Goal: Task Accomplishment & Management: Manage account settings

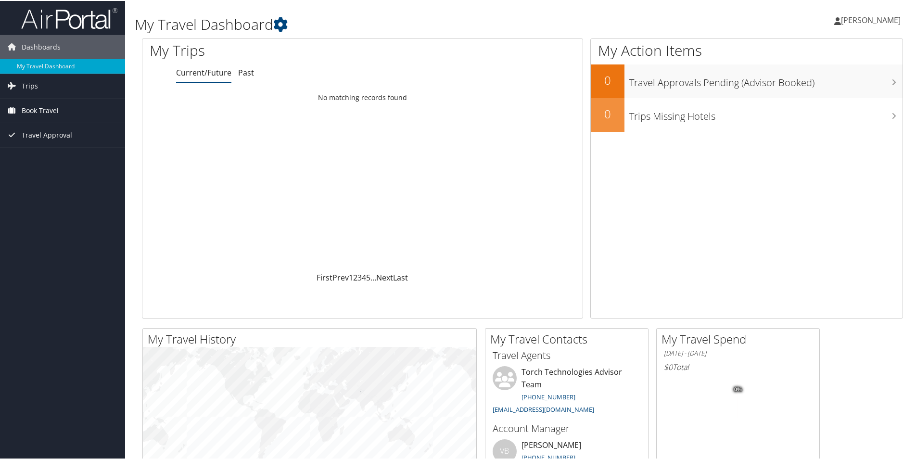
click at [47, 108] on span "Book Travel" at bounding box center [40, 110] width 37 height 24
click at [53, 151] on link "Book/Manage Online Trips" at bounding box center [62, 158] width 125 height 14
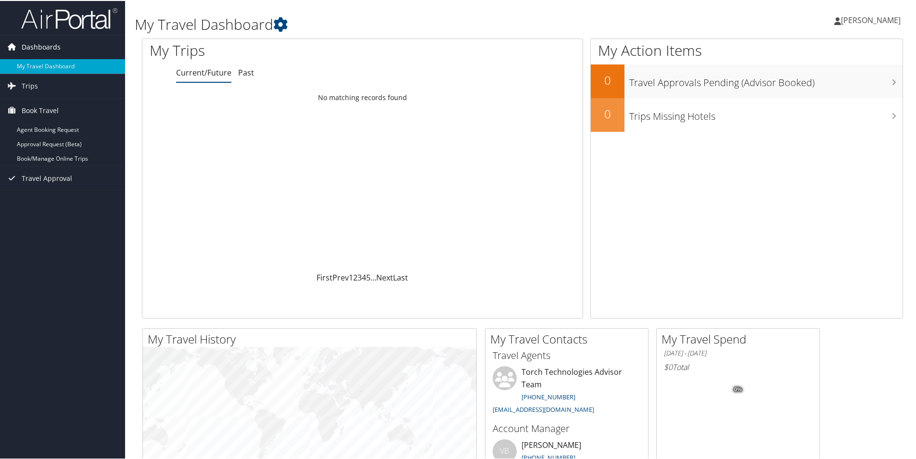
click at [49, 42] on span "Dashboards" at bounding box center [41, 46] width 39 height 24
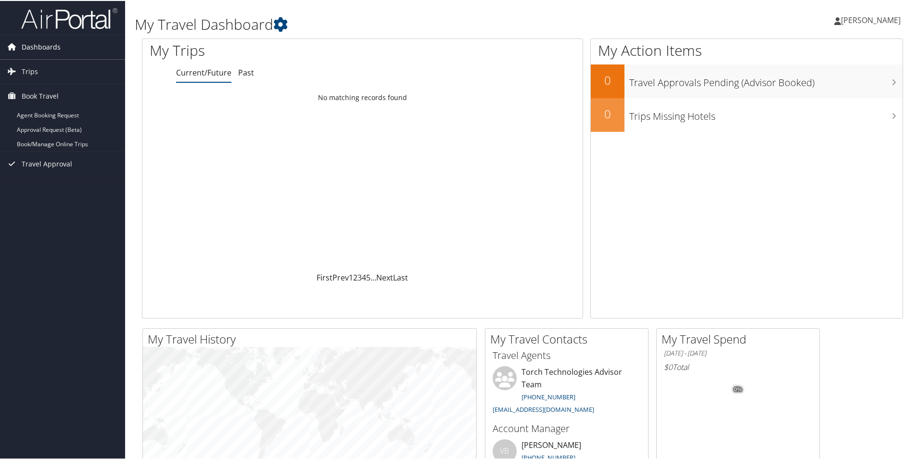
click at [49, 42] on span "Dashboards" at bounding box center [41, 46] width 39 height 24
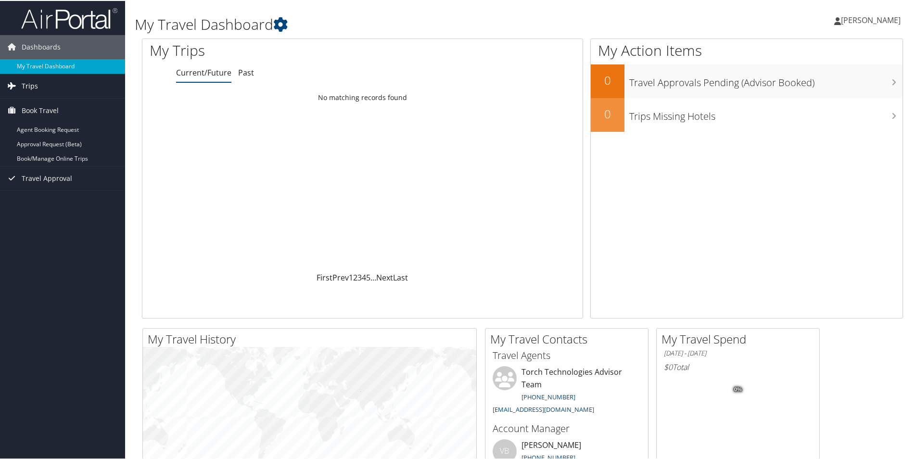
click at [31, 77] on span "Trips" at bounding box center [30, 85] width 16 height 24
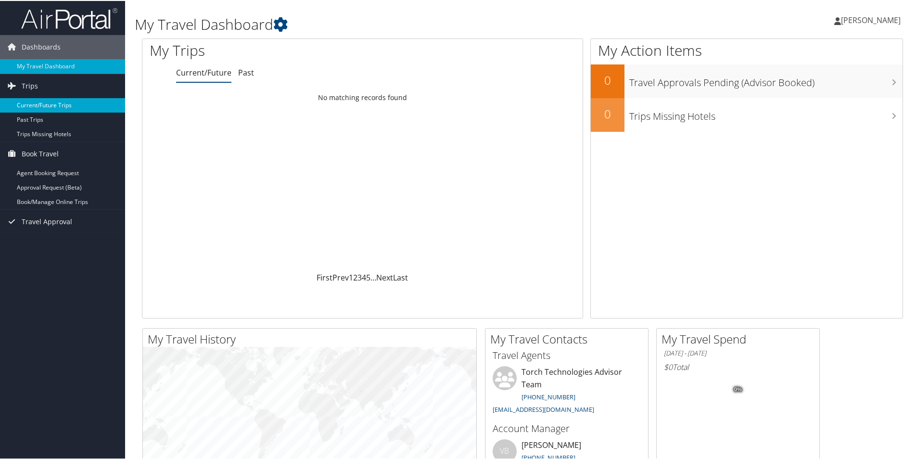
click at [43, 102] on link "Current/Future Trips" at bounding box center [62, 104] width 125 height 14
